Goal: Information Seeking & Learning: Learn about a topic

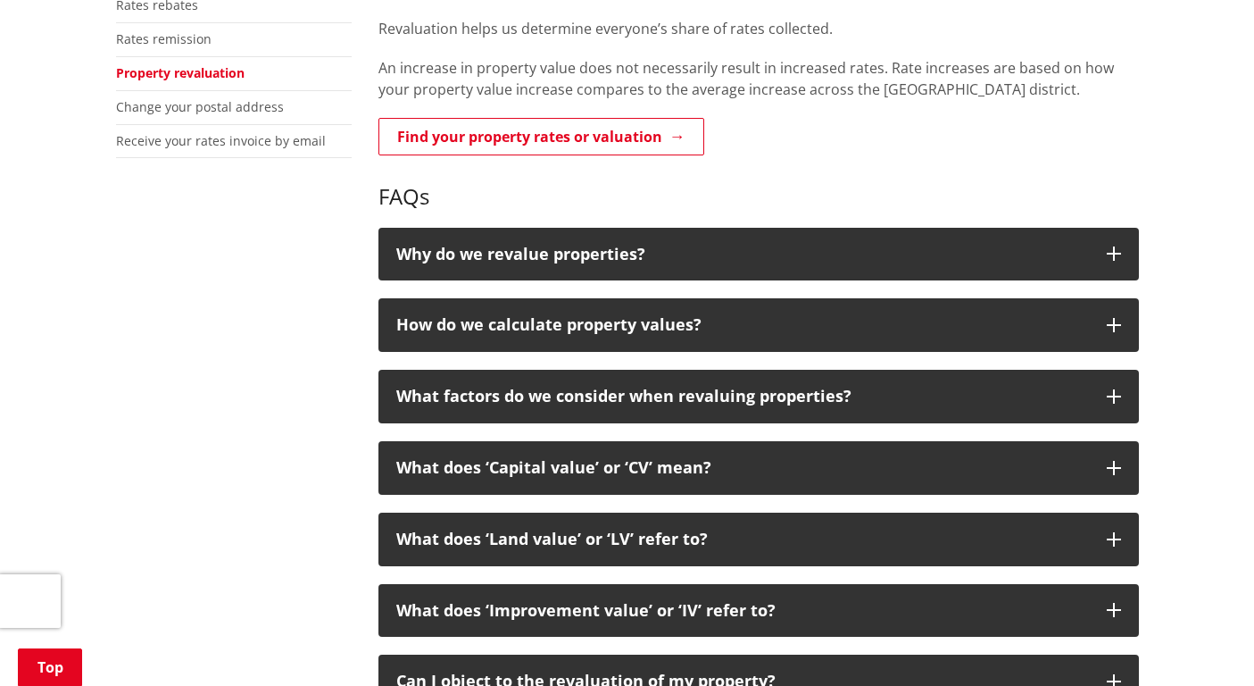
scroll to position [536, 0]
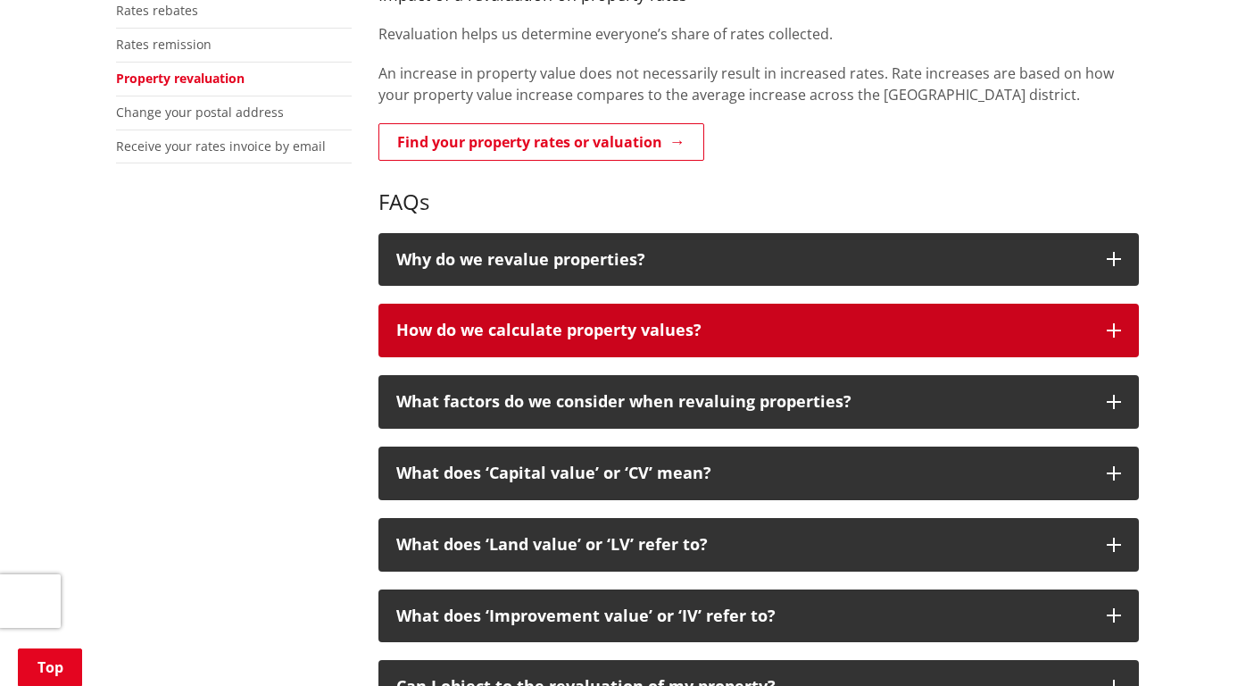
click at [1111, 318] on button "How do we calculate property values?" at bounding box center [759, 331] width 761 height 54
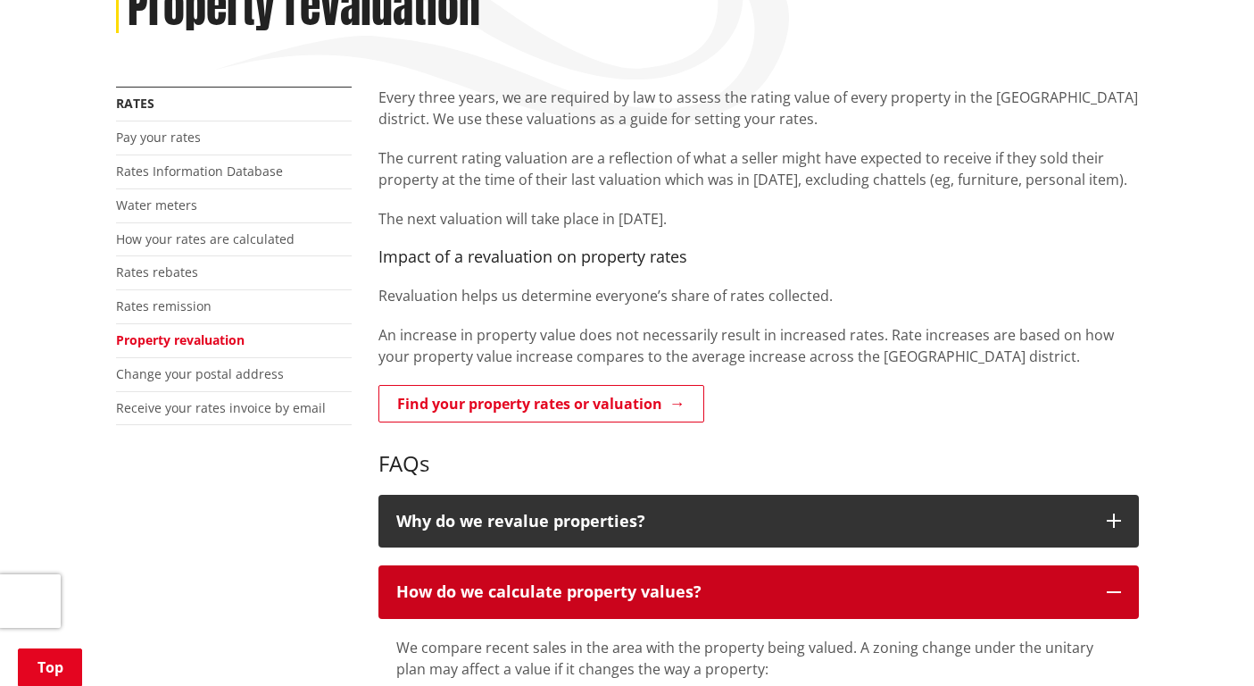
scroll to position [0, 0]
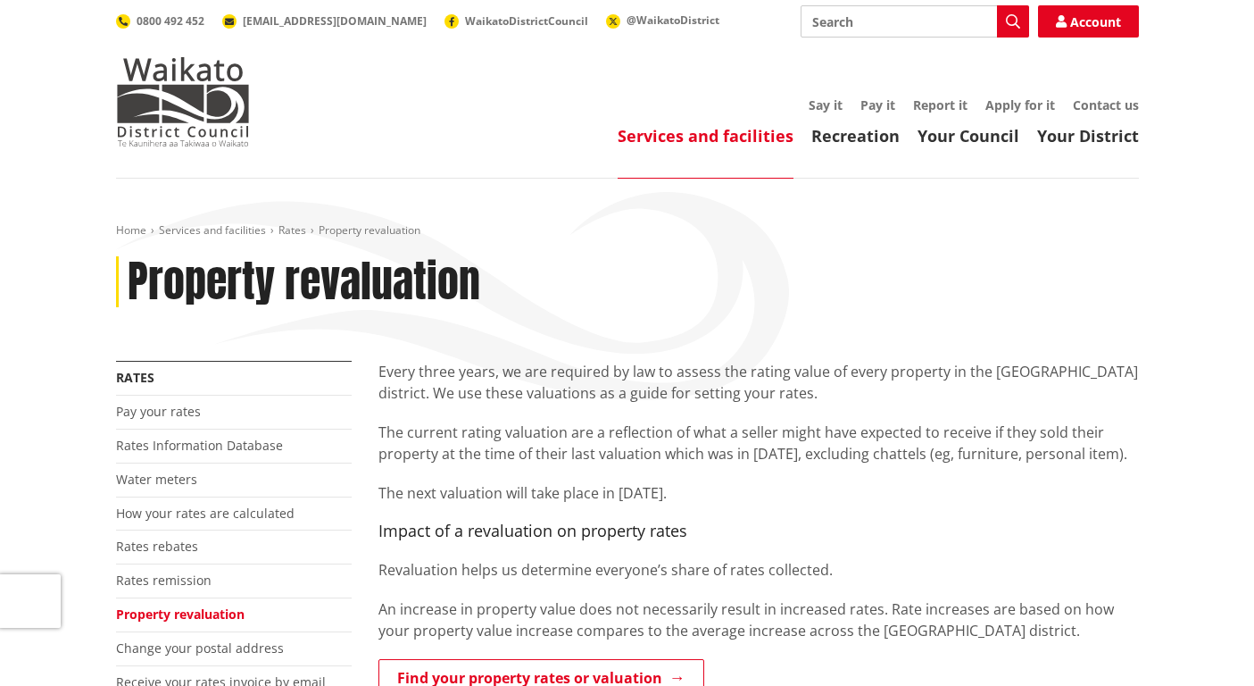
click at [824, 22] on input "Search" at bounding box center [915, 21] width 229 height 32
type input "property valuation"
click at [1015, 15] on icon "button" at bounding box center [1013, 21] width 14 height 14
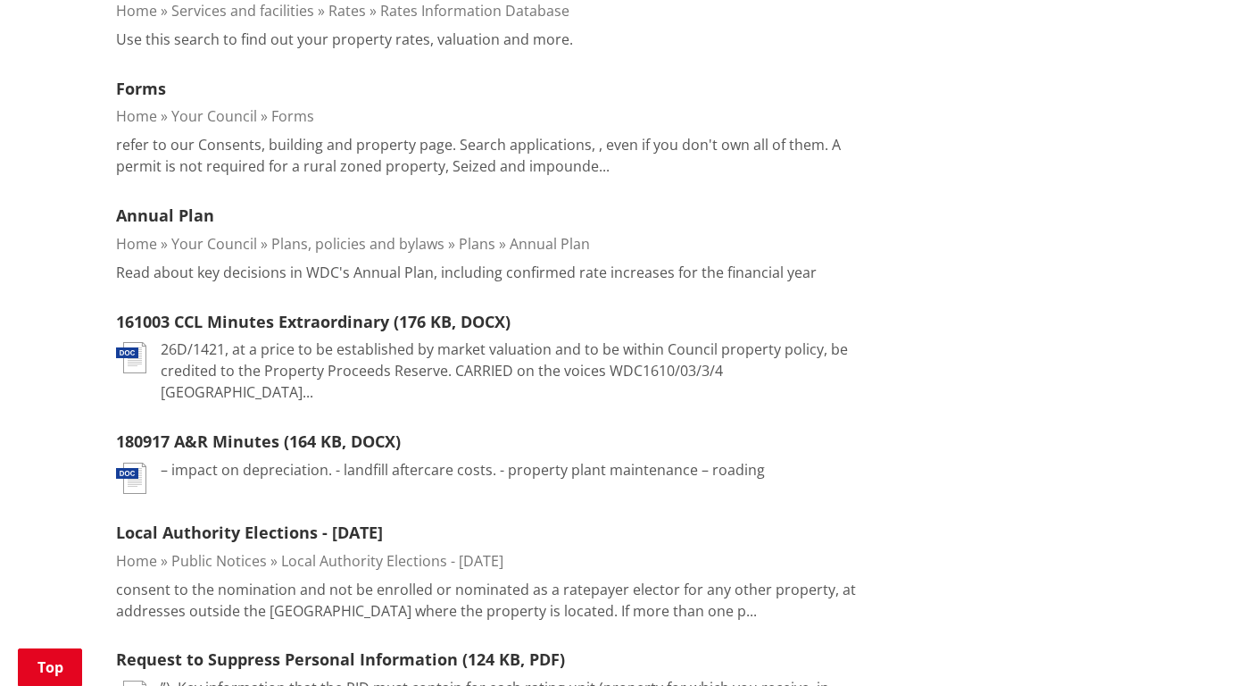
scroll to position [893, 0]
